Goal: Task Accomplishment & Management: Manage account settings

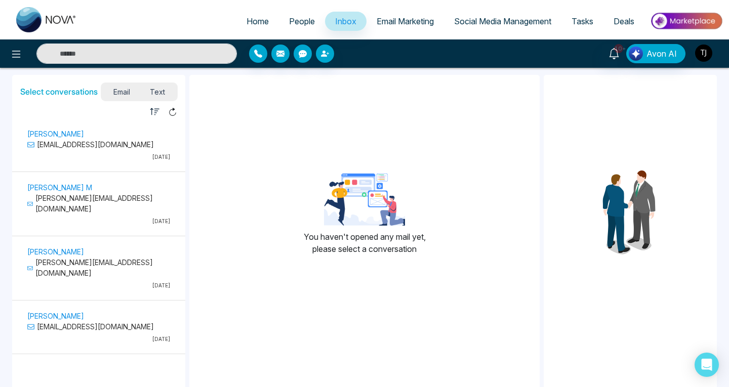
click at [701, 50] on img "button" at bounding box center [703, 53] width 17 height 17
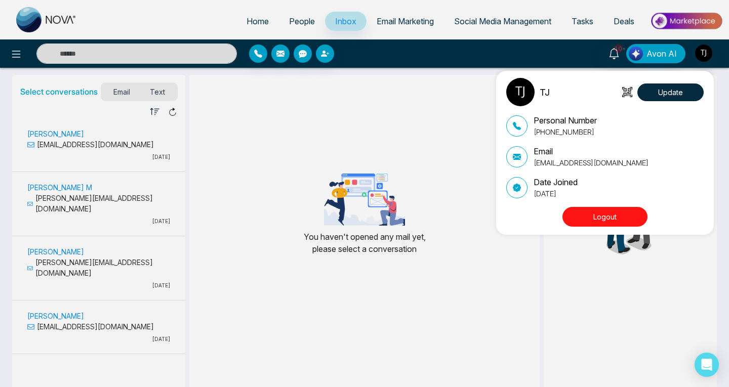
click at [627, 216] on button "Logout" at bounding box center [605, 217] width 85 height 20
